Goal: Transaction & Acquisition: Purchase product/service

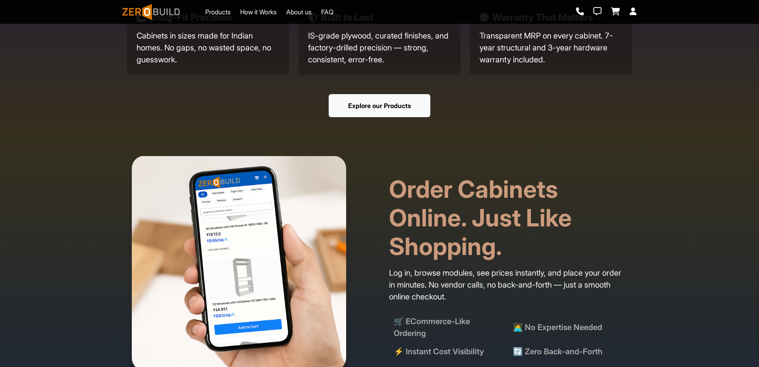
scroll to position [580, 0]
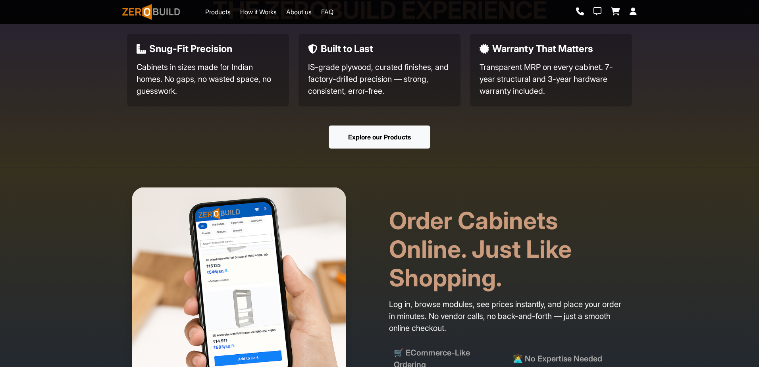
click at [385, 144] on button "Explore our Products" at bounding box center [380, 136] width 102 height 23
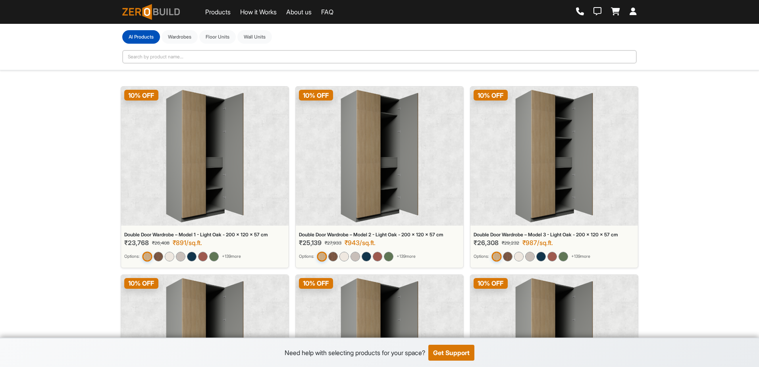
click at [307, 139] on div "10 % OFF" at bounding box center [379, 156] width 167 height 139
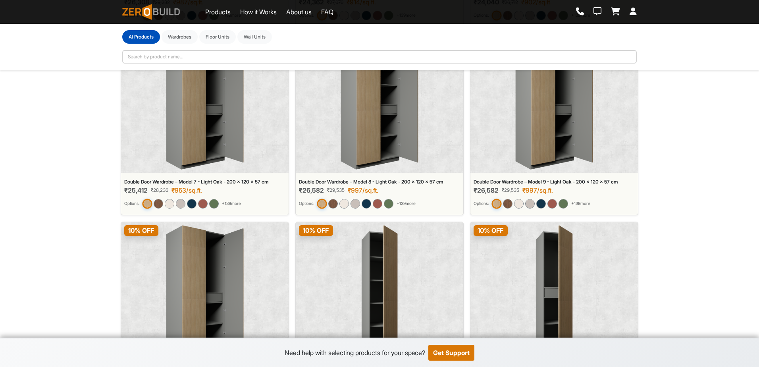
scroll to position [421, 0]
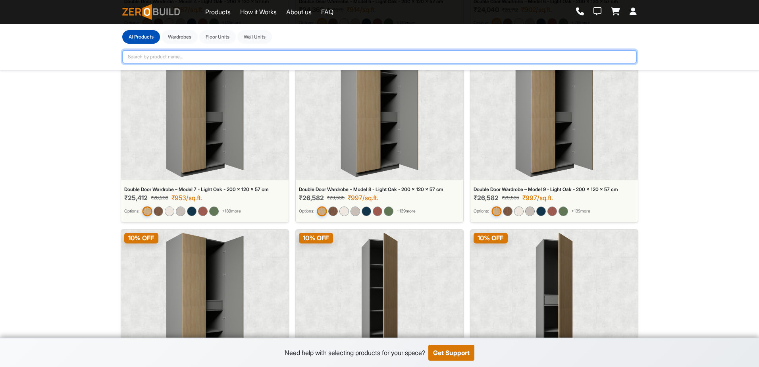
click at [270, 58] on input "text" at bounding box center [379, 56] width 514 height 13
type input "s"
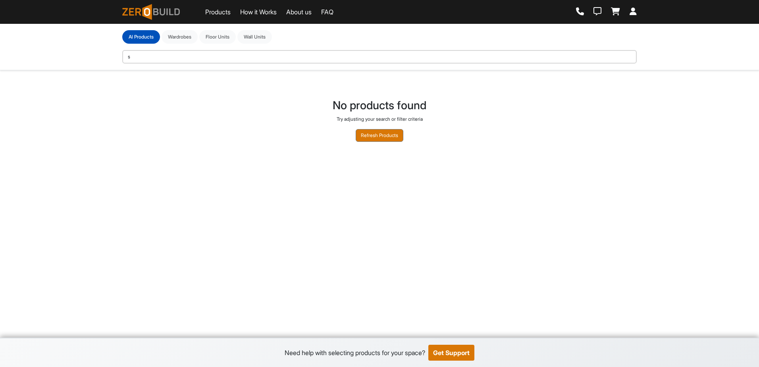
scroll to position [0, 0]
click at [380, 134] on button "Refresh Products" at bounding box center [380, 135] width 48 height 13
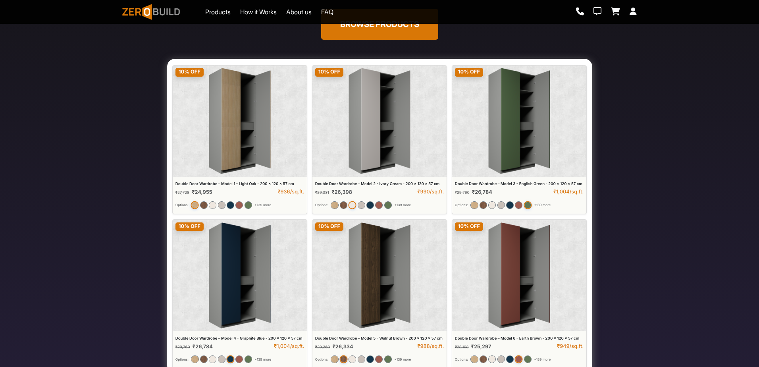
scroll to position [364, 0]
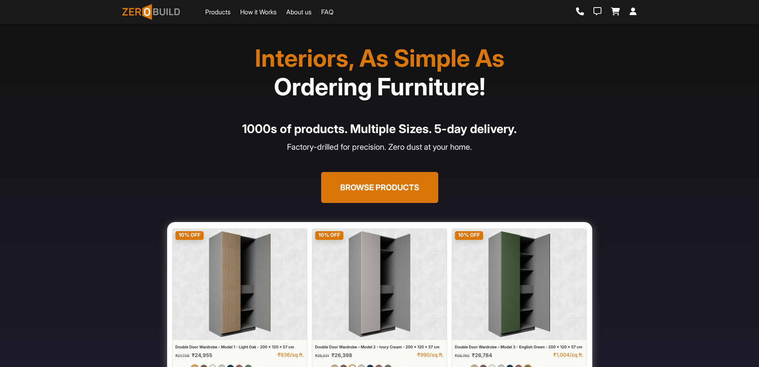
scroll to position [393, 0]
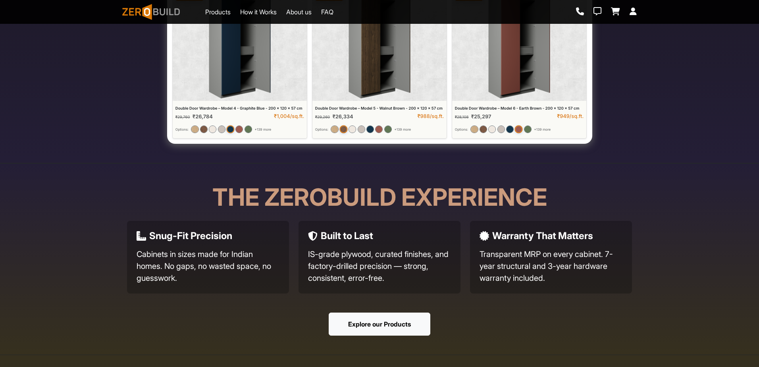
click at [374, 329] on button "Explore our Products" at bounding box center [380, 323] width 102 height 23
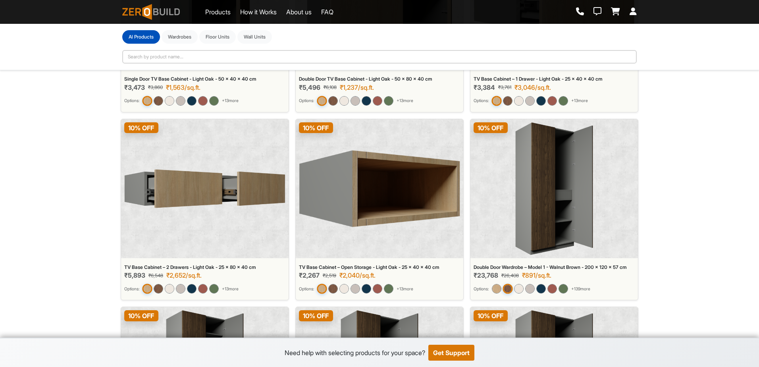
scroll to position [2425, 0]
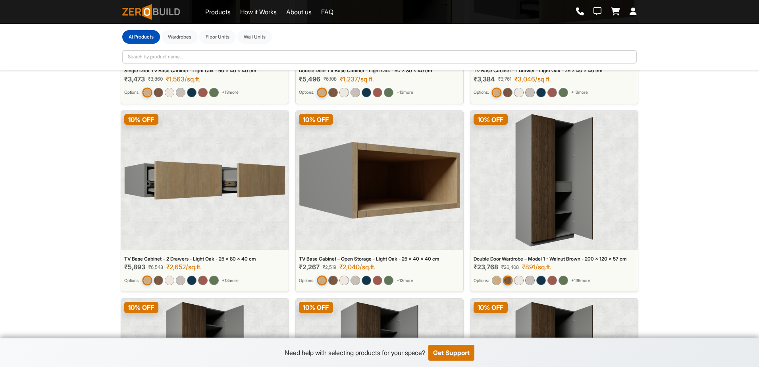
click at [260, 35] on button "Wall Units" at bounding box center [254, 36] width 35 height 13
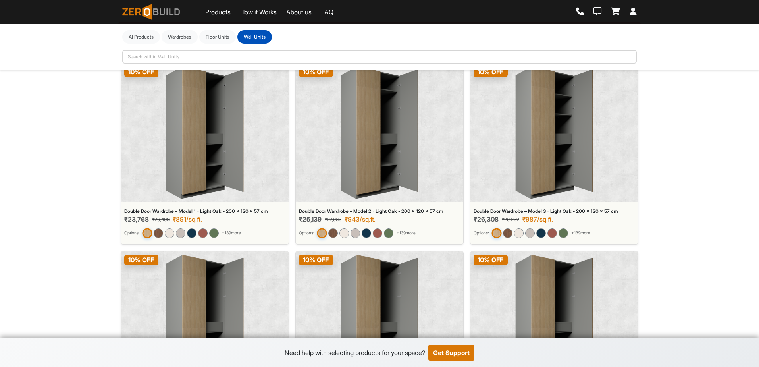
scroll to position [0, 0]
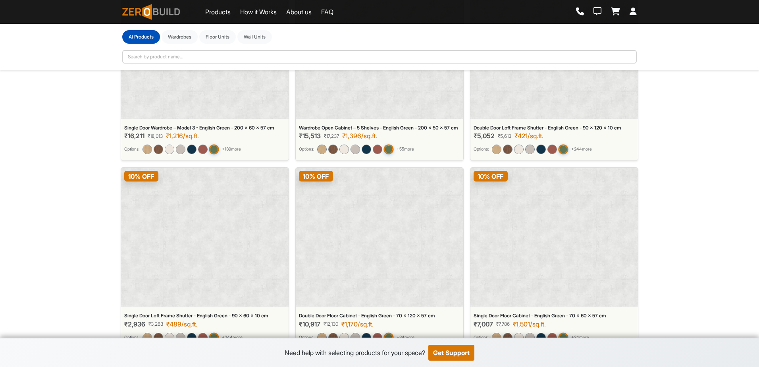
scroll to position [16342, 0]
